Goal: Task Accomplishment & Management: Use online tool/utility

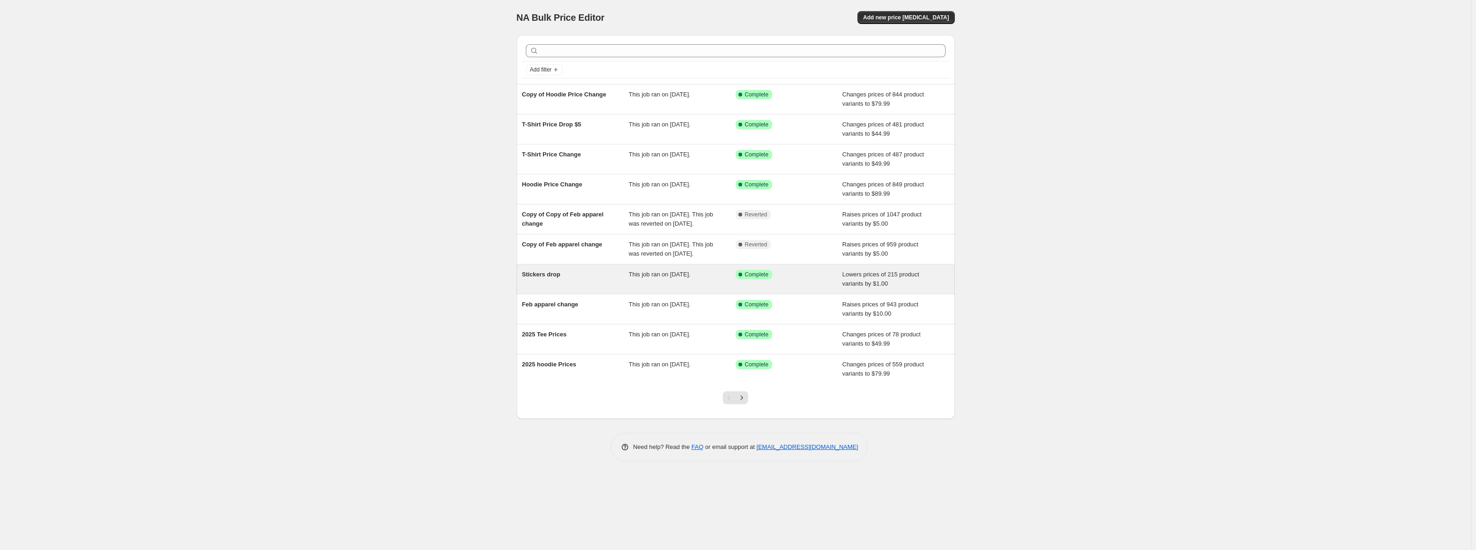
click at [569, 277] on div "Stickers drop" at bounding box center [575, 279] width 107 height 18
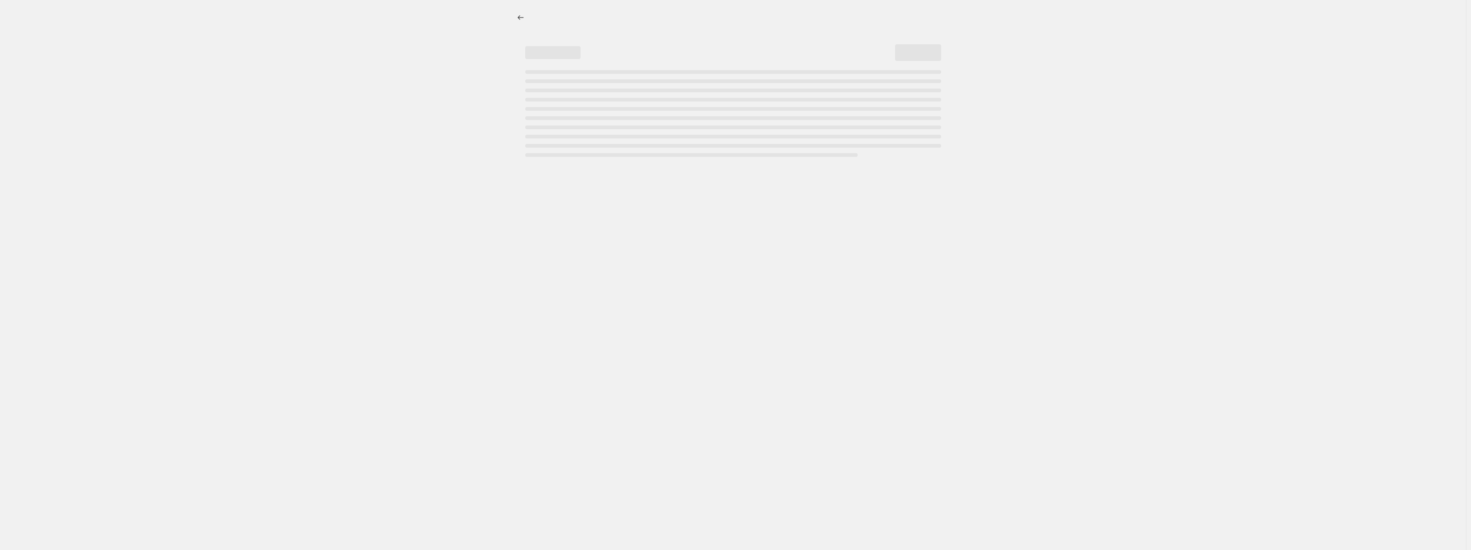
select select "by"
select select "collection"
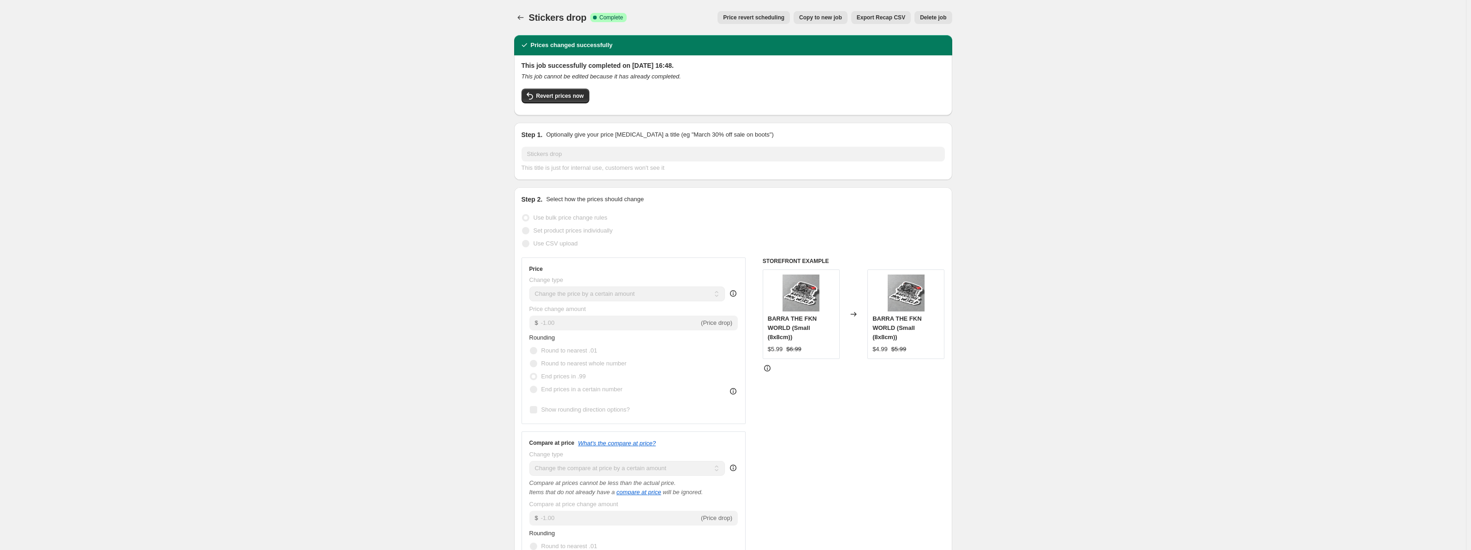
click at [842, 18] on span "Copy to new job" at bounding box center [820, 17] width 43 height 7
select select "by"
select select "collection"
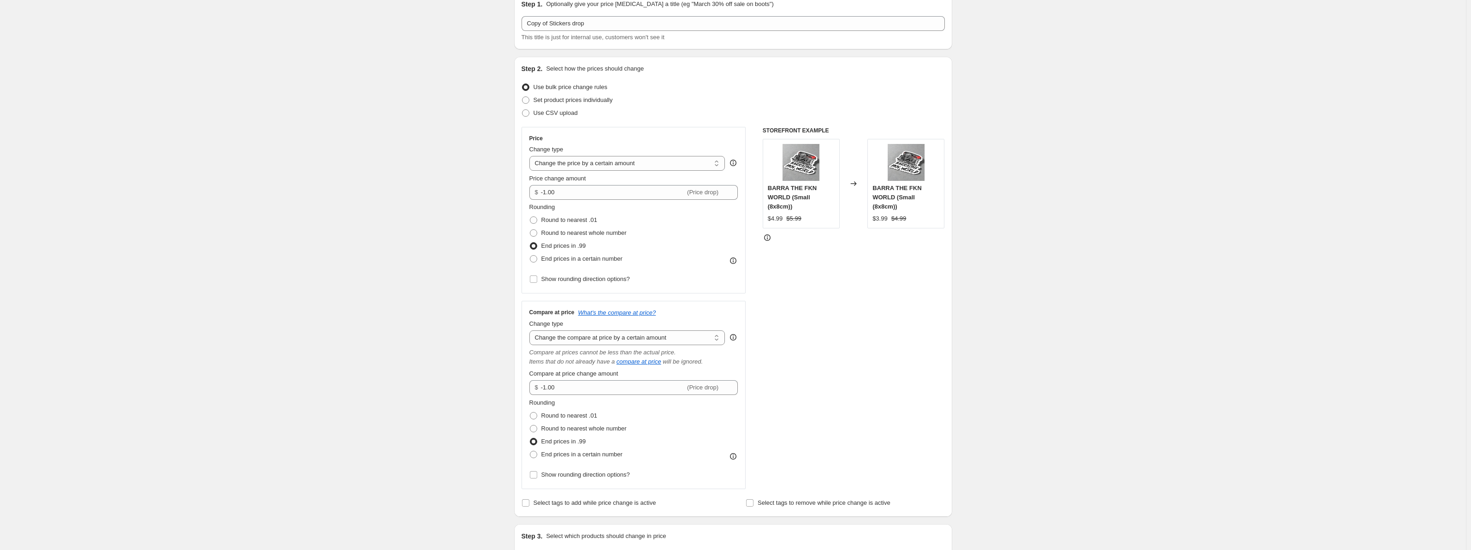
scroll to position [46, 0]
click at [558, 218] on span "Round to nearest .01" at bounding box center [570, 216] width 56 height 7
click at [530, 214] on input "Round to nearest .01" at bounding box center [530, 213] width 0 height 0
radio input "true"
click at [559, 243] on span "End prices in .99" at bounding box center [564, 242] width 45 height 7
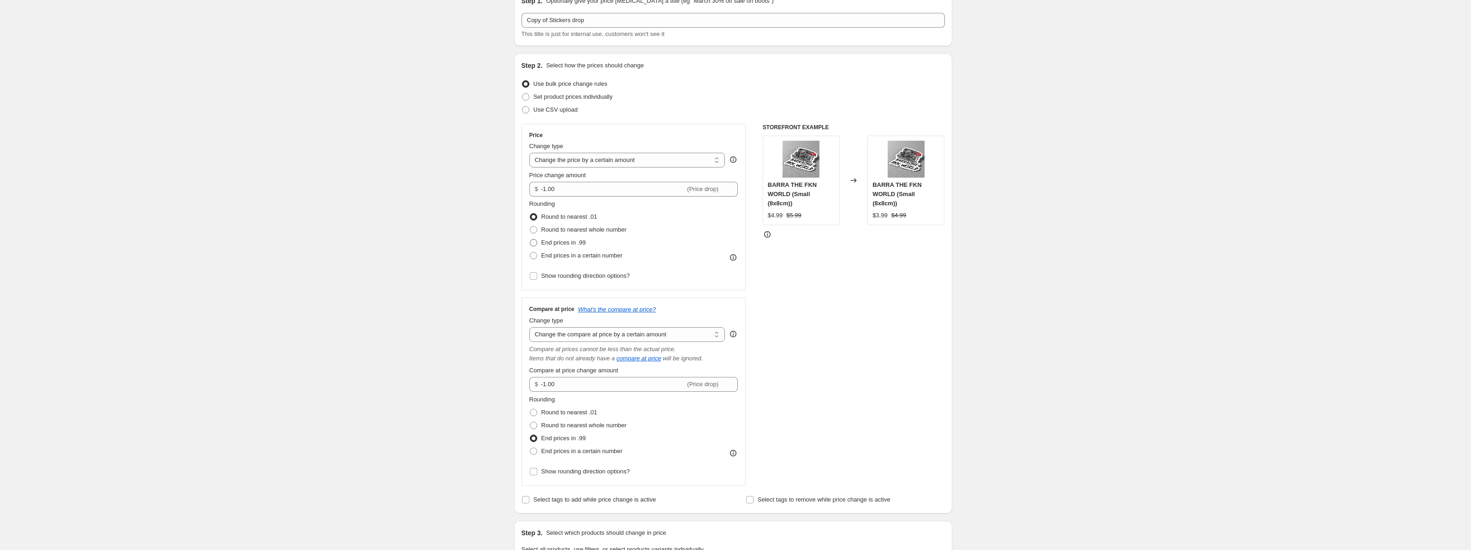
click at [530, 239] on input "End prices in .99" at bounding box center [530, 239] width 0 height 0
radio input "true"
click at [558, 260] on span "End prices in a certain number" at bounding box center [582, 255] width 81 height 9
click at [530, 252] on input "End prices in a certain number" at bounding box center [530, 252] width 0 height 0
radio input "true"
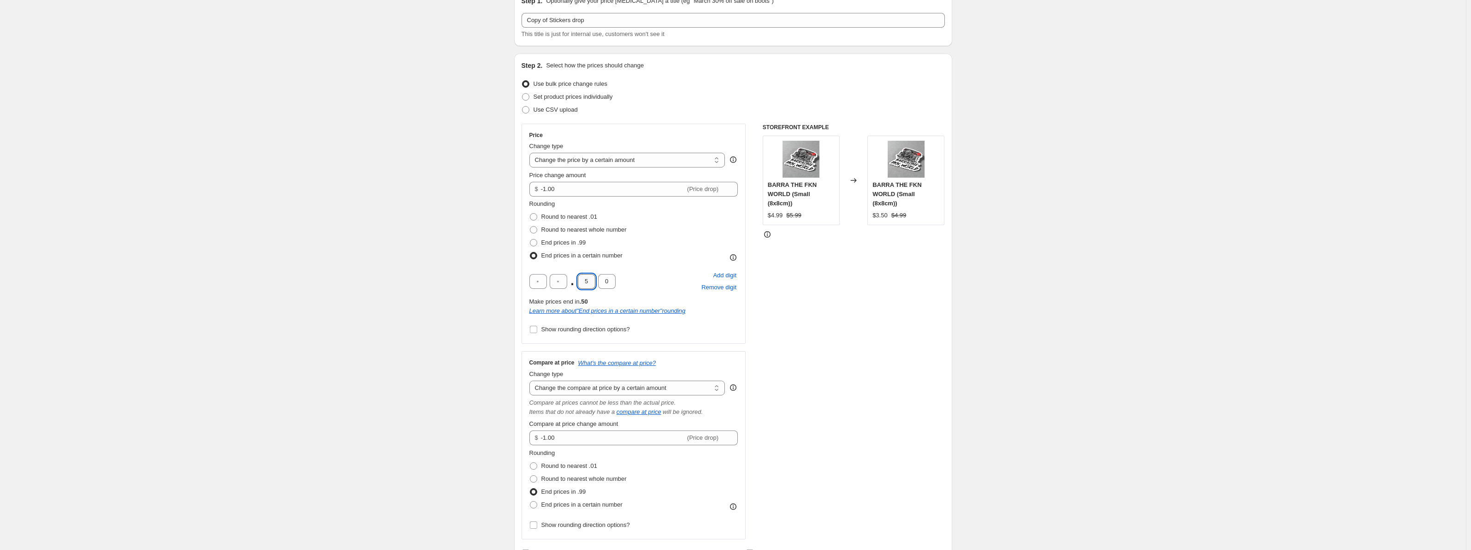
drag, startPoint x: 594, startPoint y: 281, endPoint x: 586, endPoint y: 283, distance: 8.1
click at [586, 283] on input "5" at bounding box center [587, 281] width 18 height 15
type input "9"
type input "5"
click at [643, 266] on div "Rounding Round to nearest .01 Round to nearest whole number End prices in .99 E…" at bounding box center [634, 267] width 209 height 137
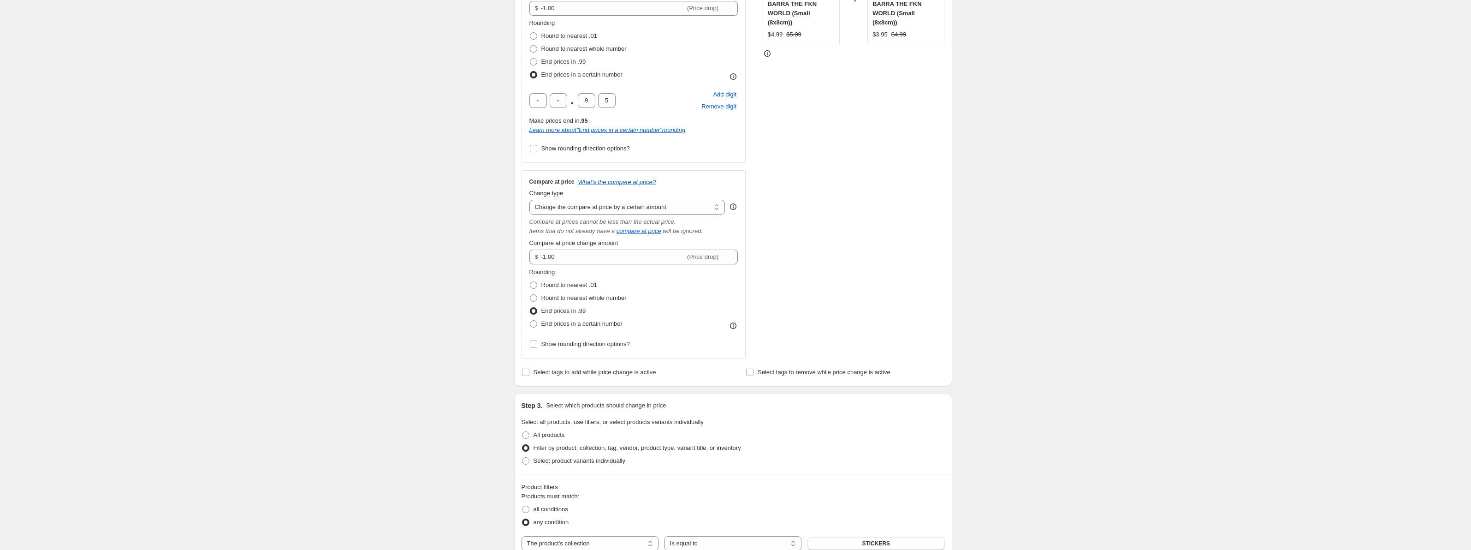
scroll to position [231, 0]
click at [556, 296] on span "Round to nearest whole number" at bounding box center [584, 294] width 85 height 7
click at [530, 291] on input "Round to nearest whole number" at bounding box center [530, 291] width 0 height 0
radio input "true"
click at [554, 304] on span "End prices in .99" at bounding box center [564, 307] width 45 height 7
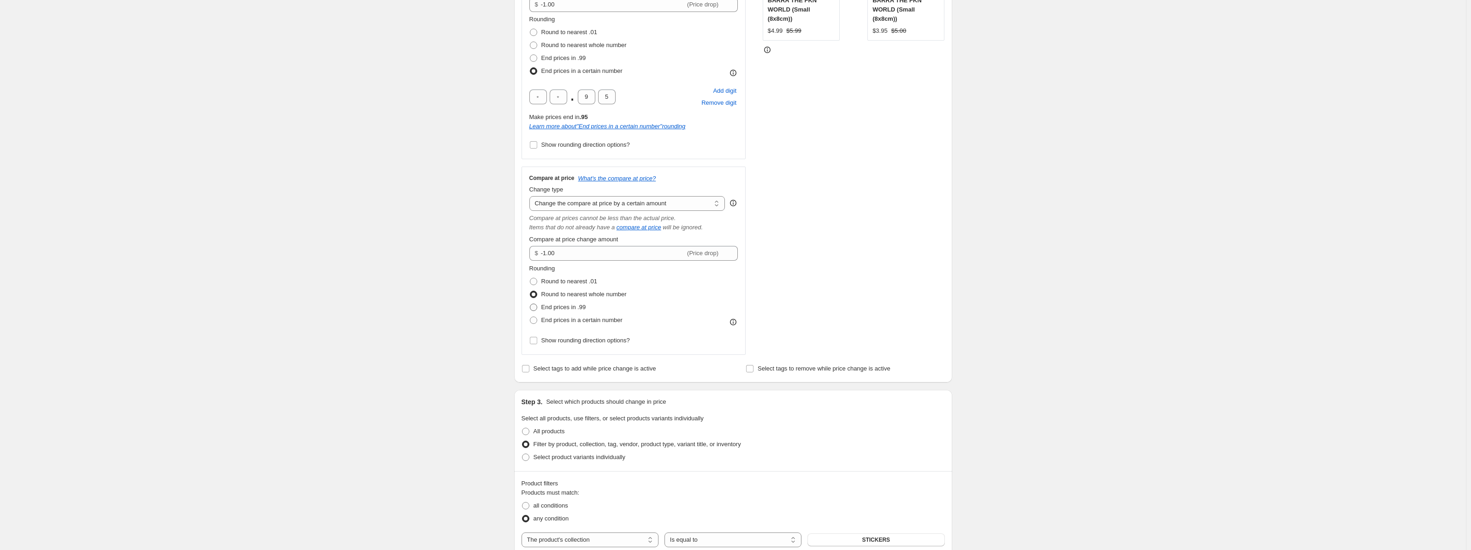
click at [530, 304] on input "End prices in .99" at bounding box center [530, 304] width 0 height 0
radio input "true"
click at [555, 319] on span "End prices in a certain number" at bounding box center [582, 319] width 81 height 7
click at [530, 317] on input "End prices in a certain number" at bounding box center [530, 316] width 0 height 0
radio input "true"
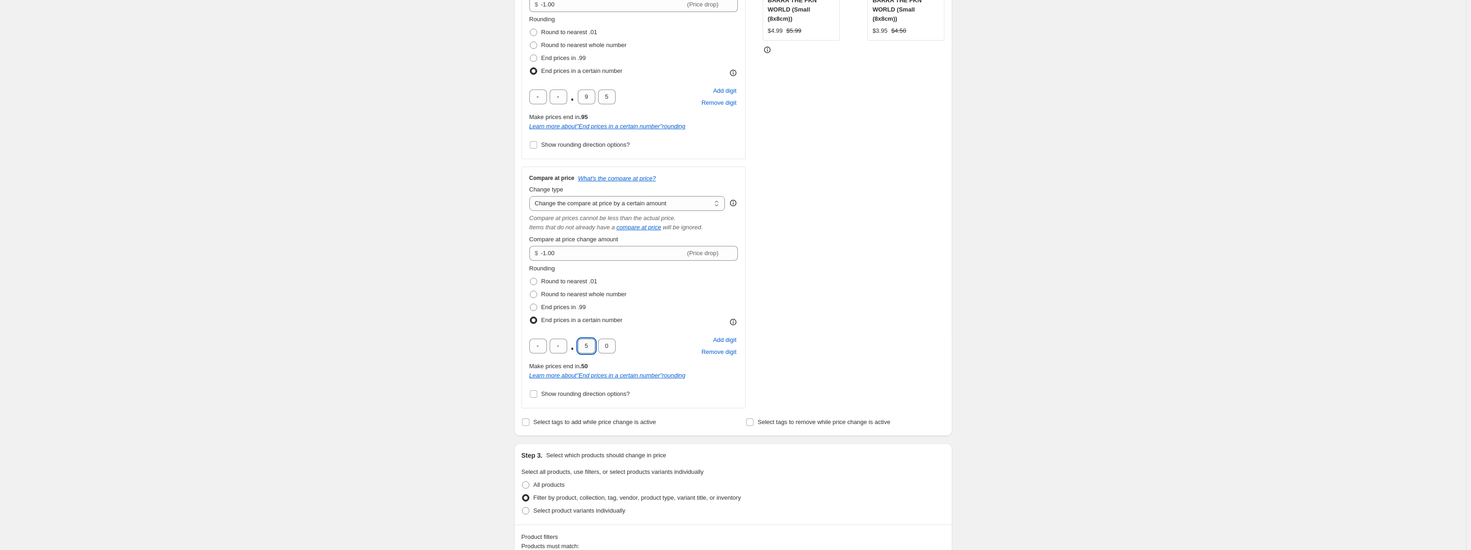
drag, startPoint x: 596, startPoint y: 348, endPoint x: 585, endPoint y: 349, distance: 10.6
click at [585, 349] on input "5" at bounding box center [587, 346] width 18 height 15
type input "9"
type input "5"
click at [669, 325] on div "Rounding Round to nearest .01 Round to nearest whole number End prices in .99 E…" at bounding box center [634, 295] width 209 height 63
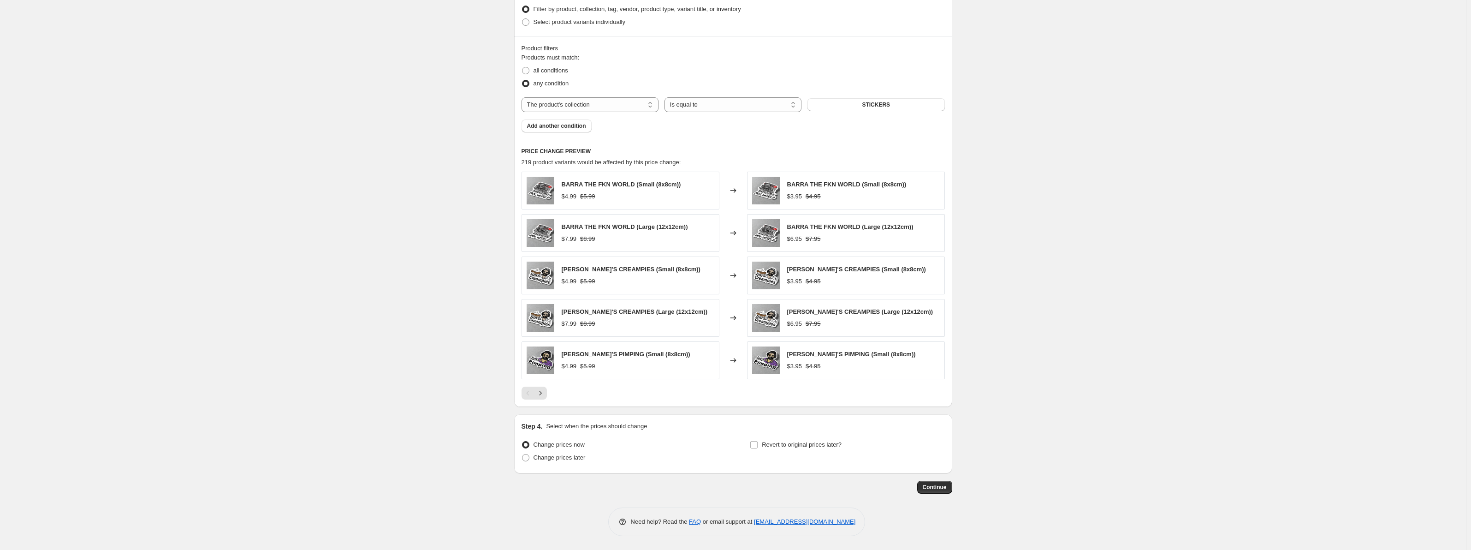
scroll to position [720, 0]
click at [934, 487] on span "Continue" at bounding box center [935, 486] width 24 height 7
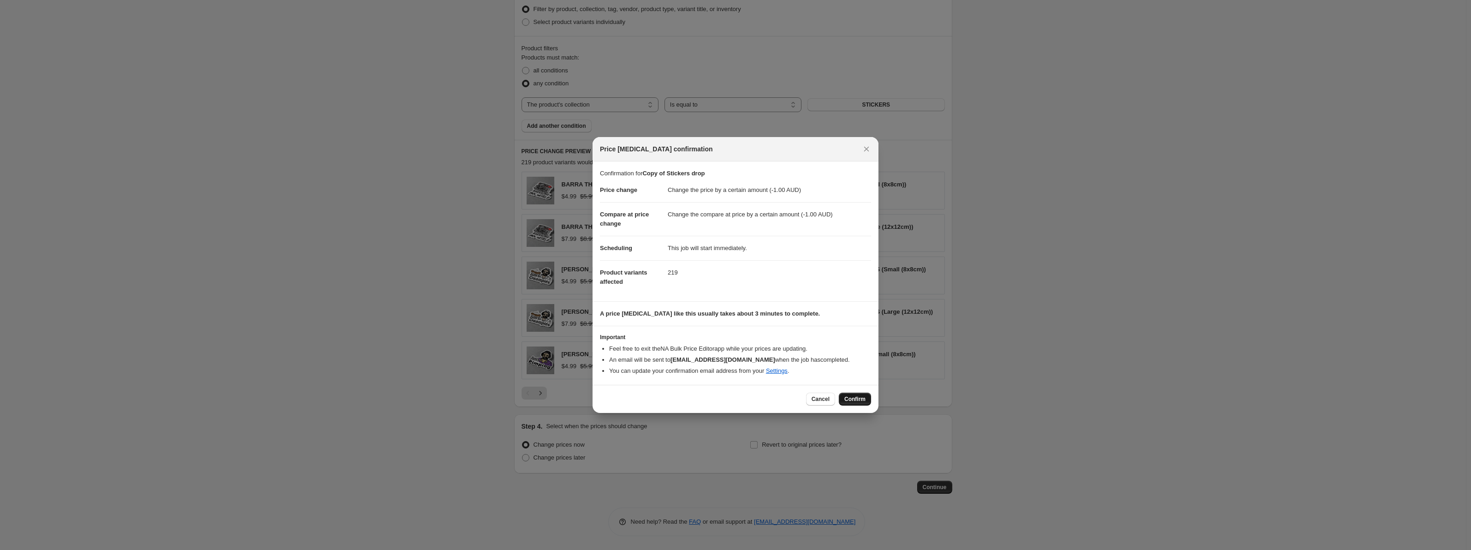
click at [852, 400] on span "Confirm" at bounding box center [855, 398] width 21 height 7
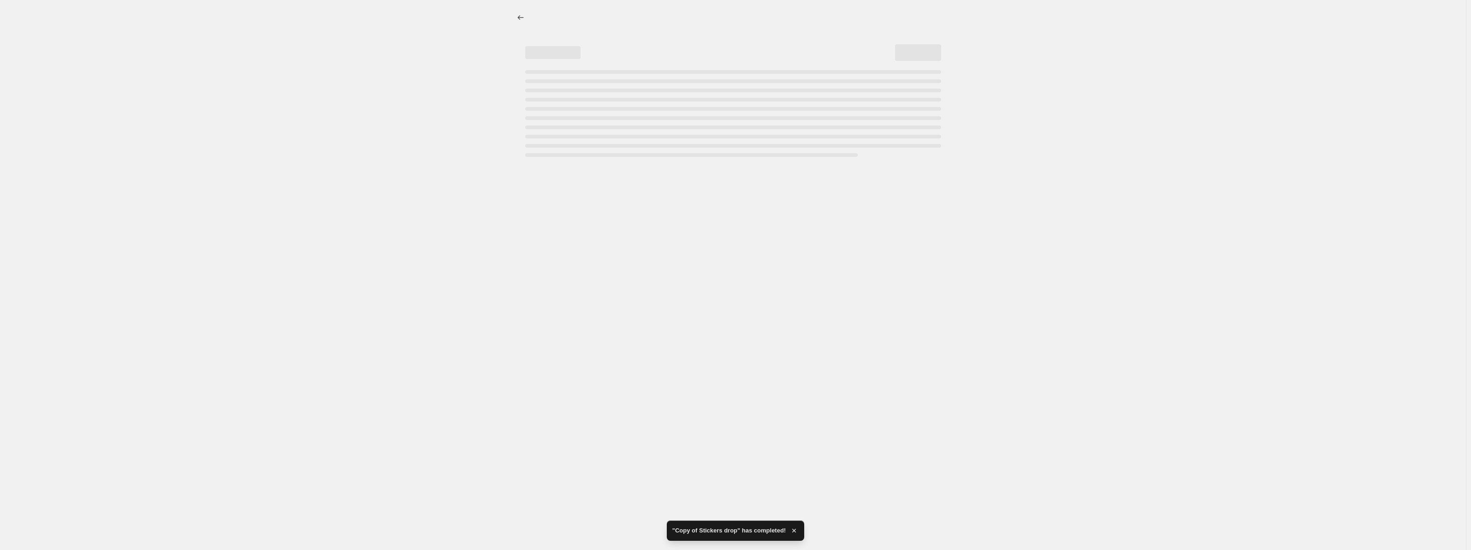
select select "by"
select select "collection"
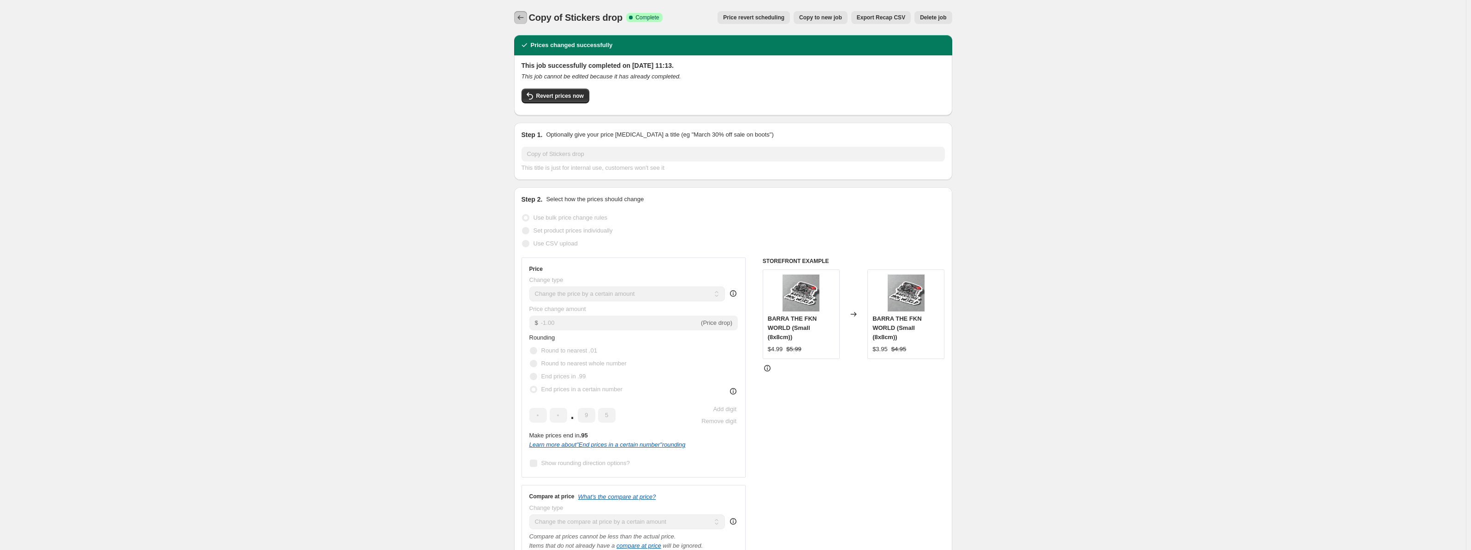
click at [519, 12] on button "Price change jobs" at bounding box center [520, 17] width 13 height 13
